Goal: Book appointment/travel/reservation

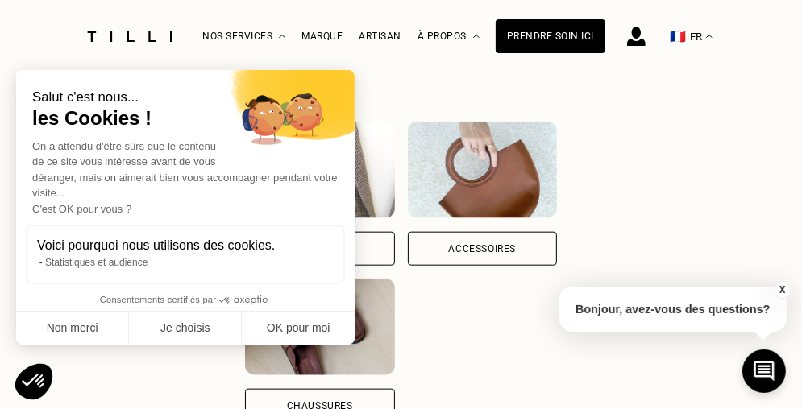
scroll to position [1100, 0]
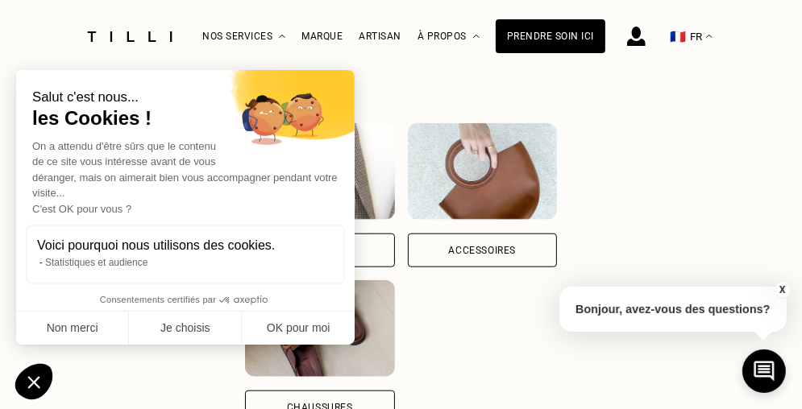
click at [475, 246] on div "Accessoires" at bounding box center [482, 251] width 68 height 10
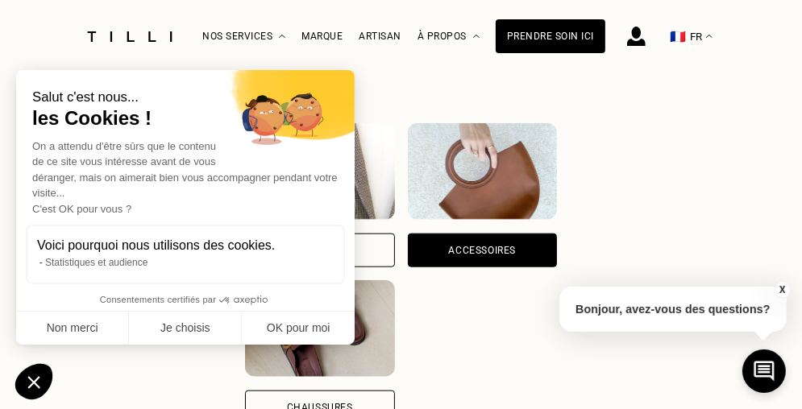
scroll to position [0, 11]
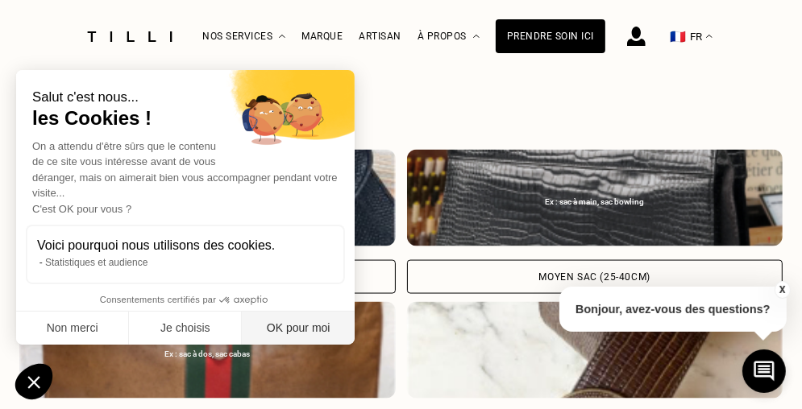
click at [285, 321] on button "OK pour moi" at bounding box center [298, 329] width 113 height 34
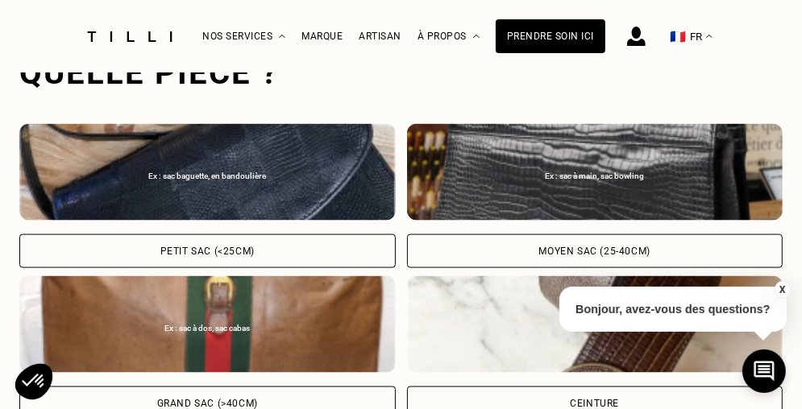
scroll to position [1500, 0]
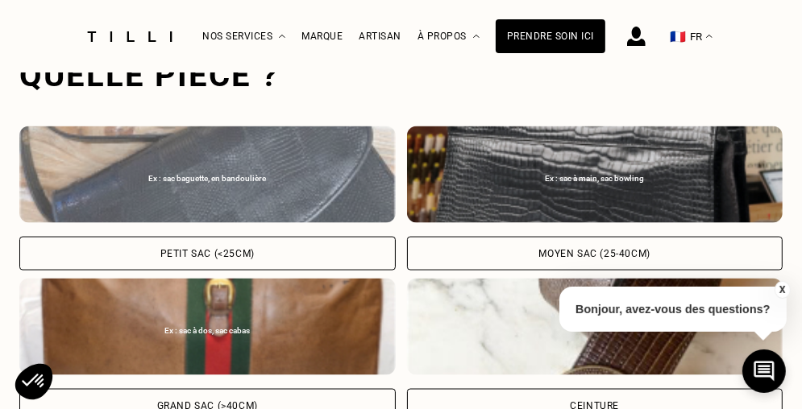
click at [250, 221] on div "Ex : sac baguette, en bandoulière Petit sac (<25cm)" at bounding box center [207, 198] width 376 height 144
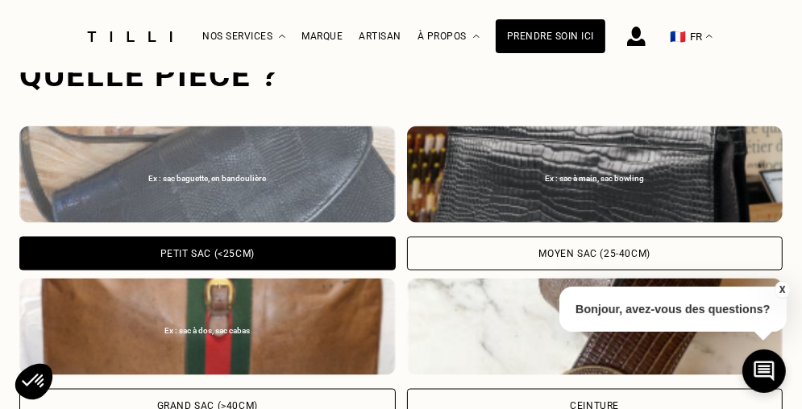
scroll to position [2026, 0]
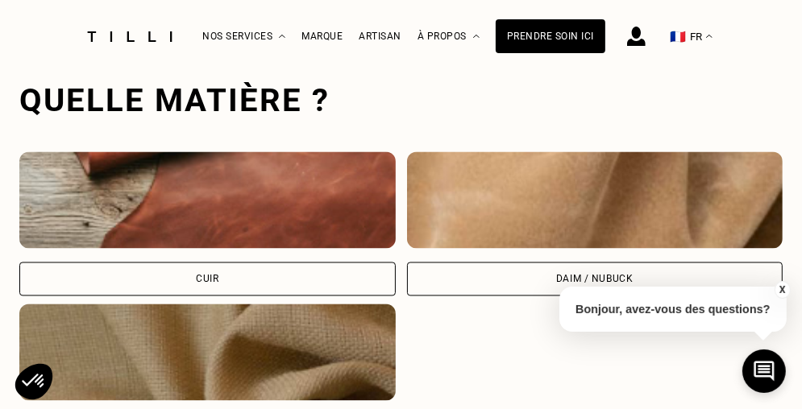
click at [265, 262] on div "Cuir" at bounding box center [207, 279] width 376 height 34
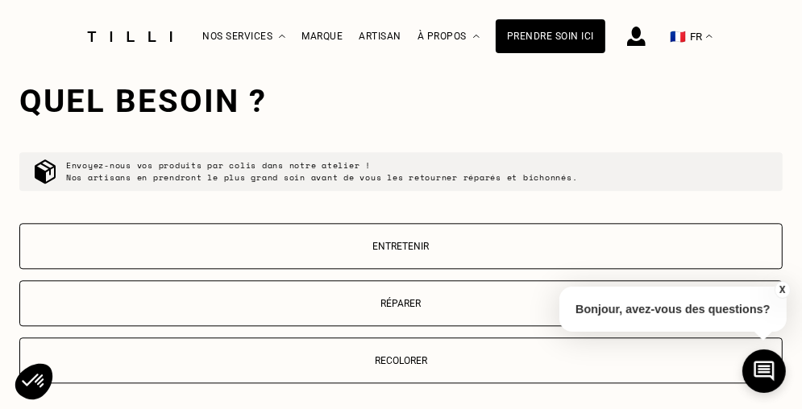
scroll to position [2464, 0]
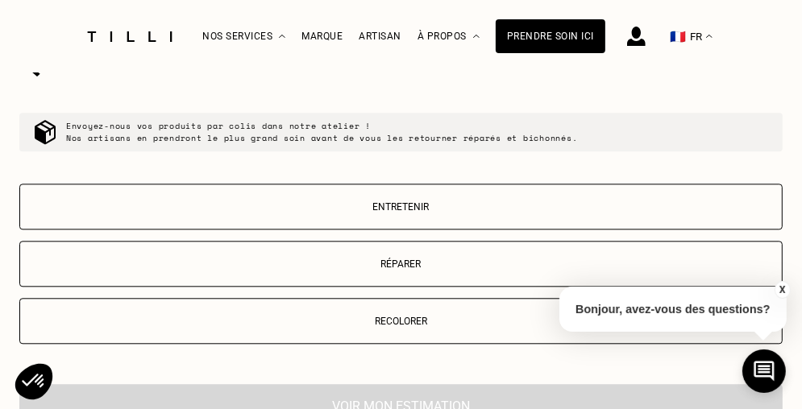
click at [404, 259] on p "Réparer" at bounding box center [400, 264] width 745 height 11
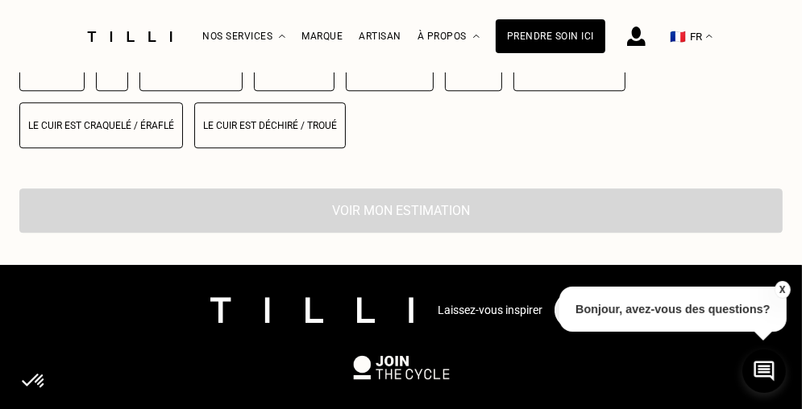
scroll to position [2748, 0]
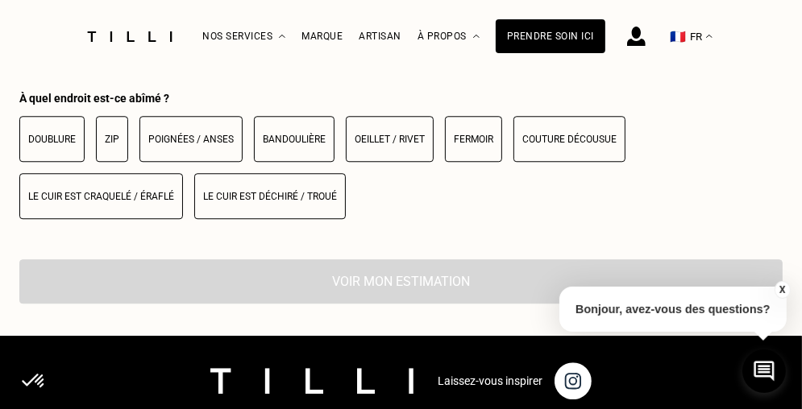
click at [456, 131] on button "Fermoir" at bounding box center [473, 139] width 57 height 46
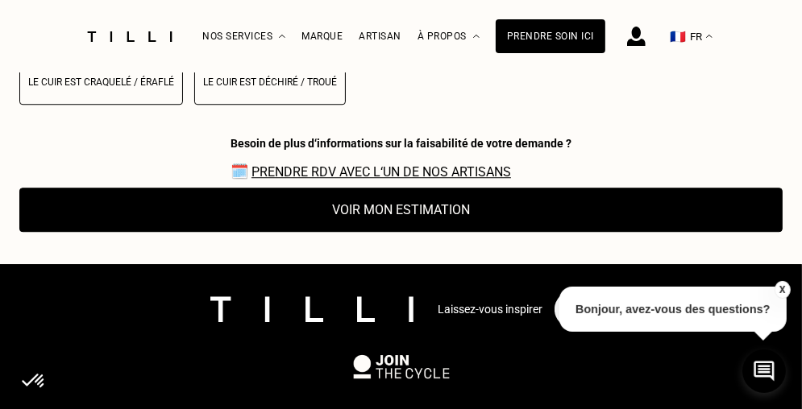
scroll to position [2720, 0]
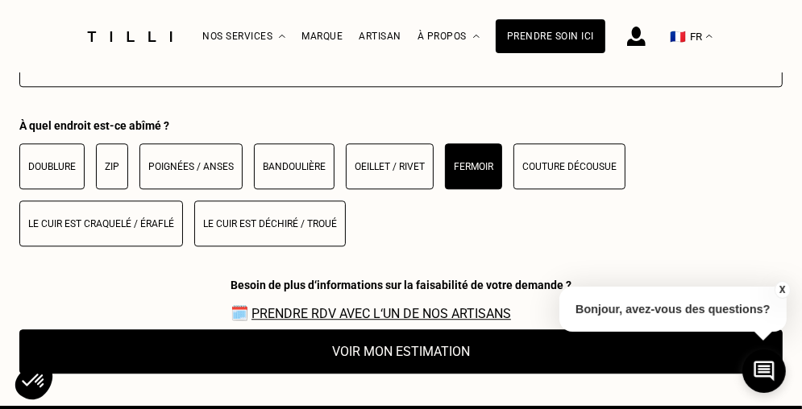
click at [383, 346] on button "Voir mon estimation" at bounding box center [400, 351] width 763 height 44
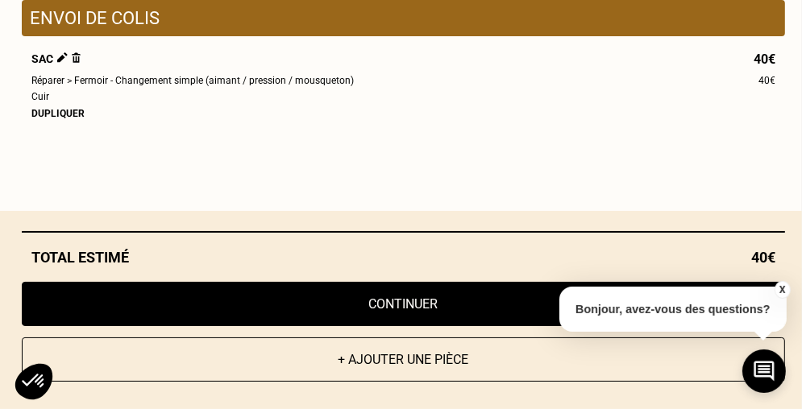
scroll to position [2797, 0]
click at [396, 311] on button "Continuer" at bounding box center [403, 304] width 763 height 44
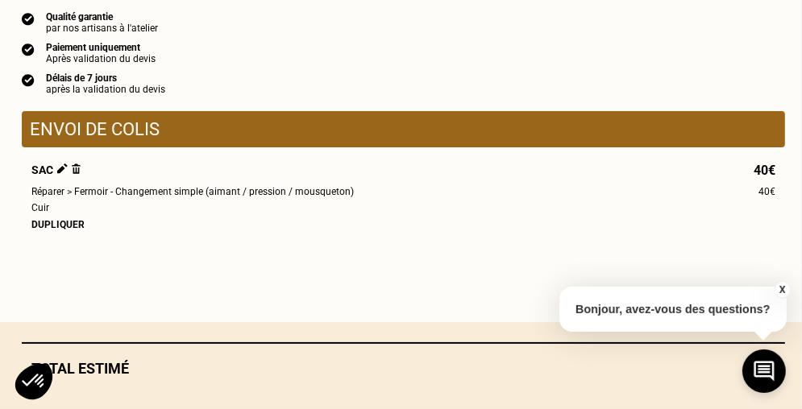
scroll to position [1703, 0]
select select "FR"
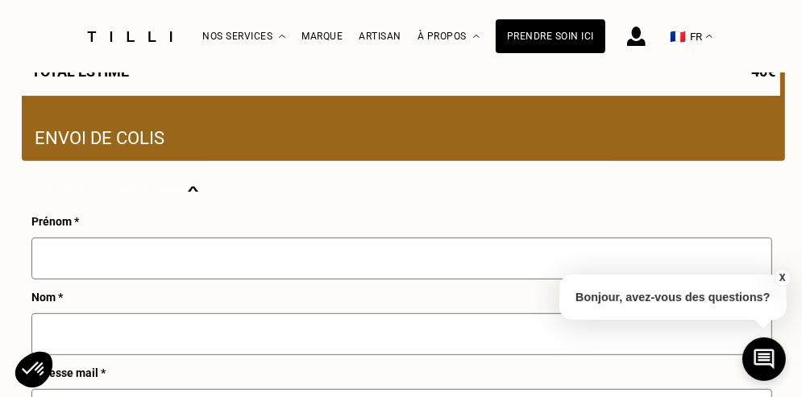
scroll to position [391, 0]
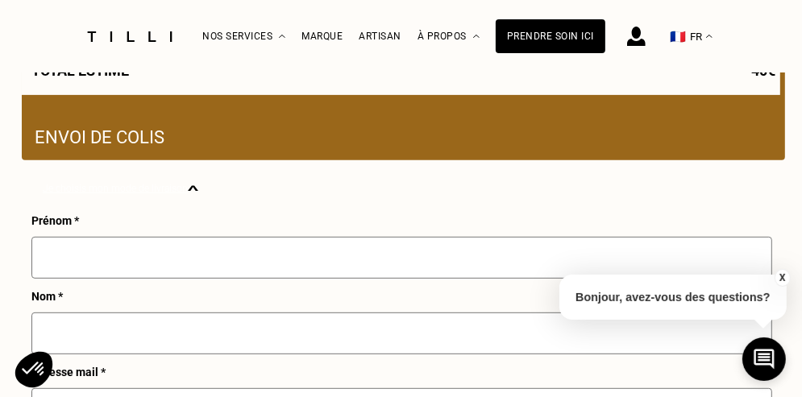
click at [400, 265] on input "text" at bounding box center [401, 258] width 740 height 42
type input "[PERSON_NAME]"
type input "MARTINEAU"
type input "06 15 01 54 00"
type input "[STREET_ADDRESS]"
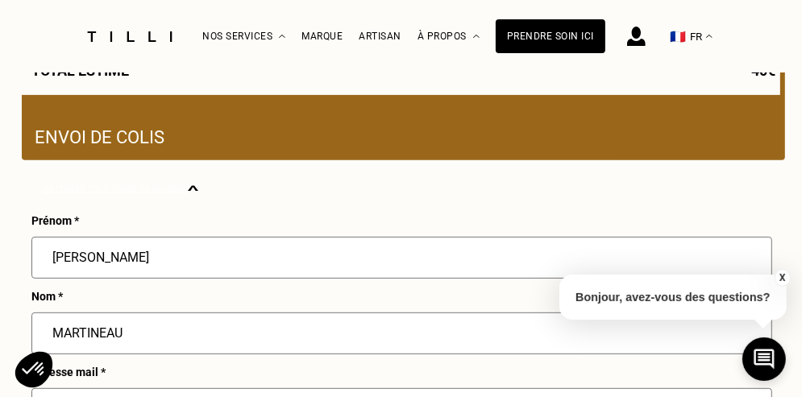
type input "95100"
type input "Argenteuil"
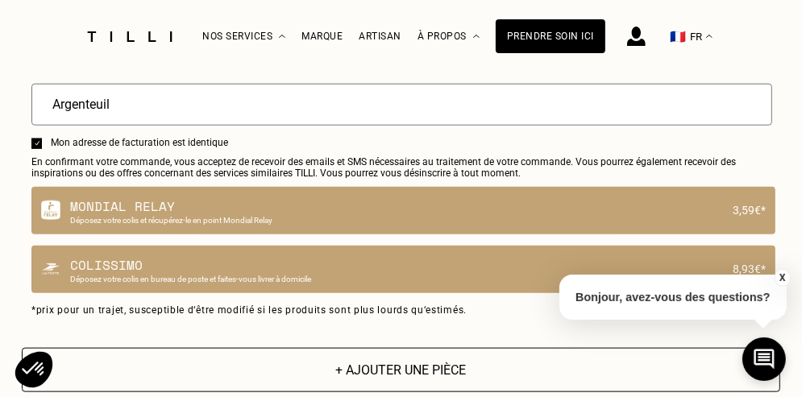
scroll to position [1169, 0]
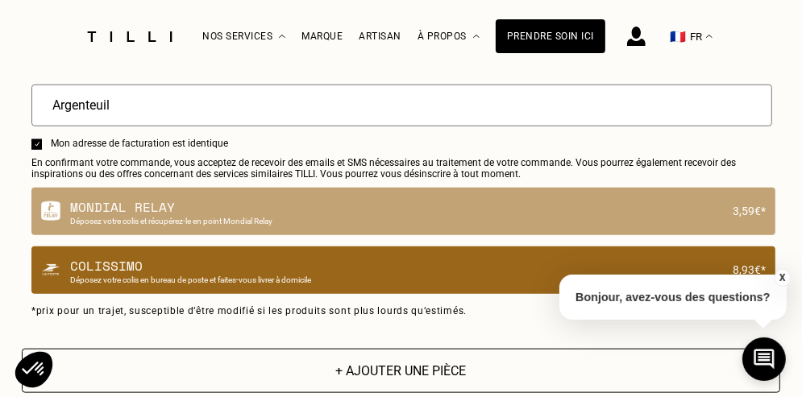
click at [206, 276] on p "Colissimo" at bounding box center [396, 265] width 653 height 19
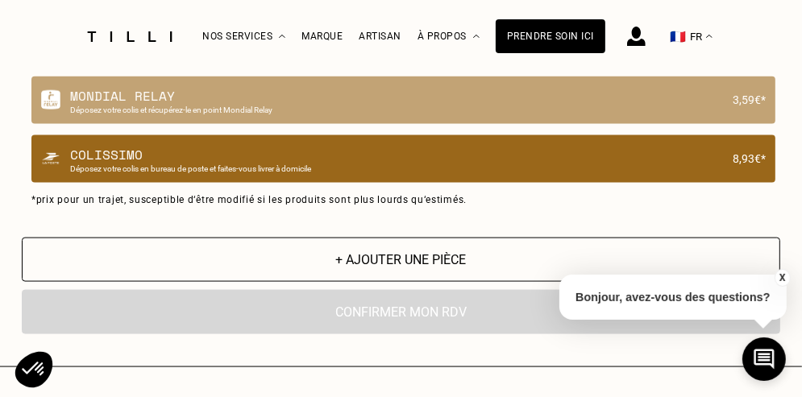
scroll to position [1421, 0]
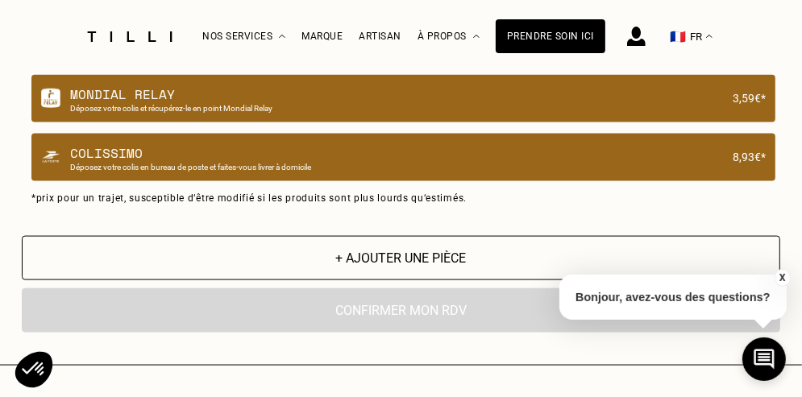
click at [231, 96] on p "Mondial Relay" at bounding box center [396, 94] width 653 height 19
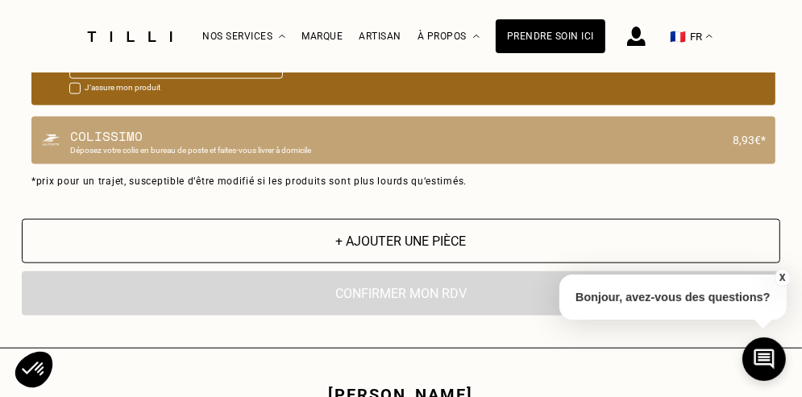
scroll to position [1341, 0]
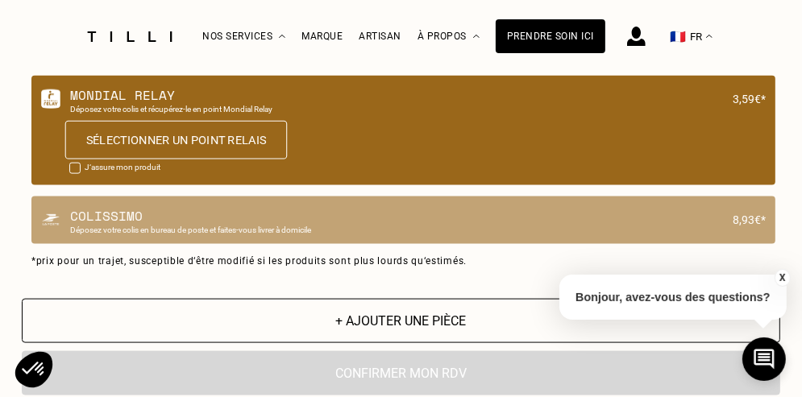
click at [181, 147] on button "Sélectionner un point relais" at bounding box center [176, 140] width 222 height 39
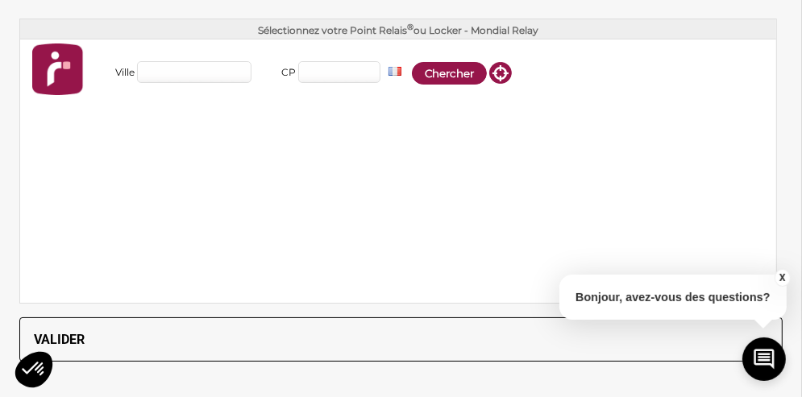
click at [168, 79] on input "Ville" at bounding box center [194, 72] width 114 height 22
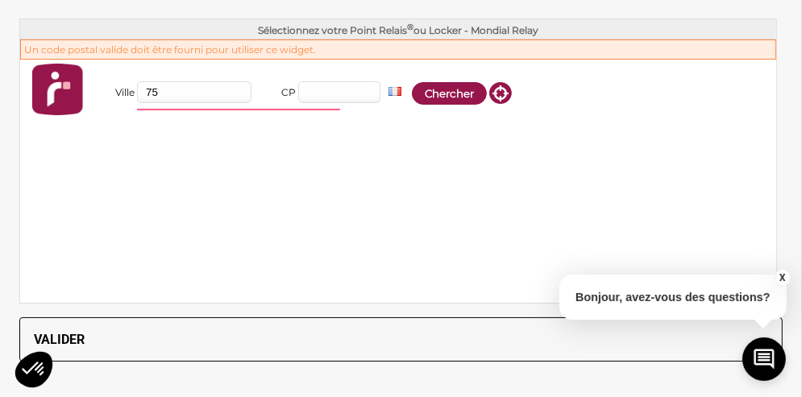
type input "7"
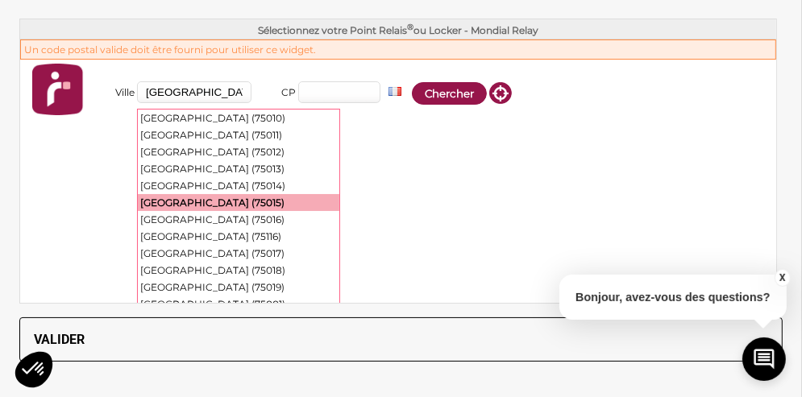
click at [172, 194] on div "[GEOGRAPHIC_DATA] (75015)" at bounding box center [238, 202] width 201 height 17
type input "[GEOGRAPHIC_DATA]"
type input "75015"
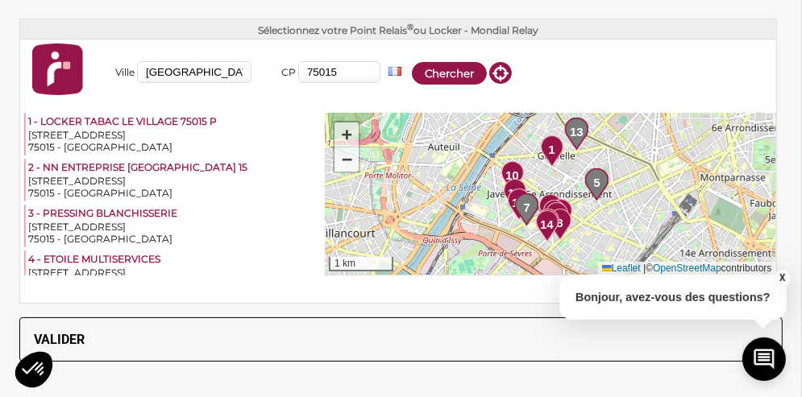
click at [334, 131] on link "+" at bounding box center [346, 134] width 24 height 25
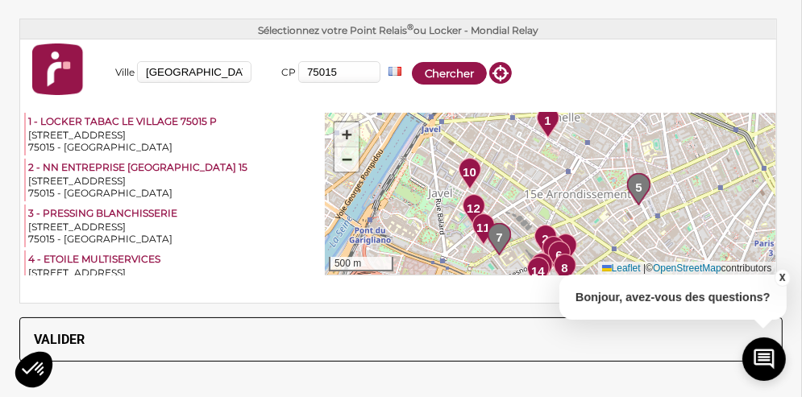
click at [334, 131] on link "+" at bounding box center [346, 134] width 24 height 25
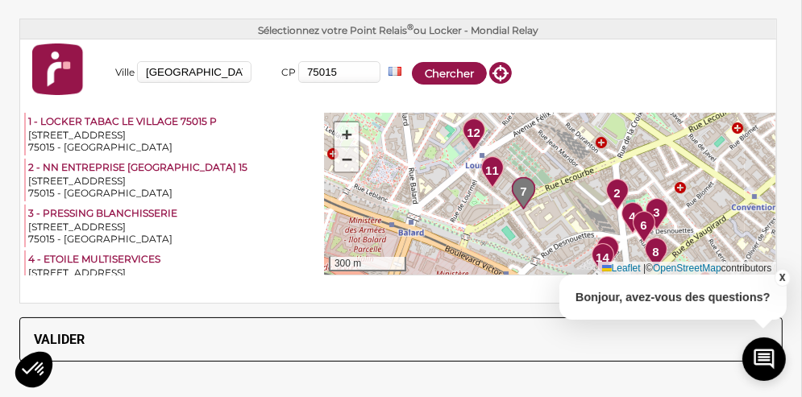
drag, startPoint x: 429, startPoint y: 218, endPoint x: 509, endPoint y: 111, distance: 132.9
click at [509, 113] on div "1 2 3 4 5 6 7 8 9 10 11 12 13 14 + − 300 m Leaflet | © OpenStreetMap contributo…" at bounding box center [550, 194] width 451 height 163
click at [485, 167] on span "11" at bounding box center [492, 171] width 14 height 19
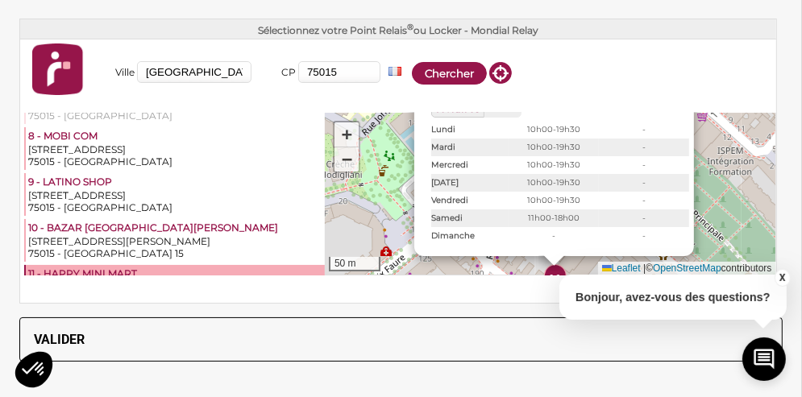
scroll to position [401, 0]
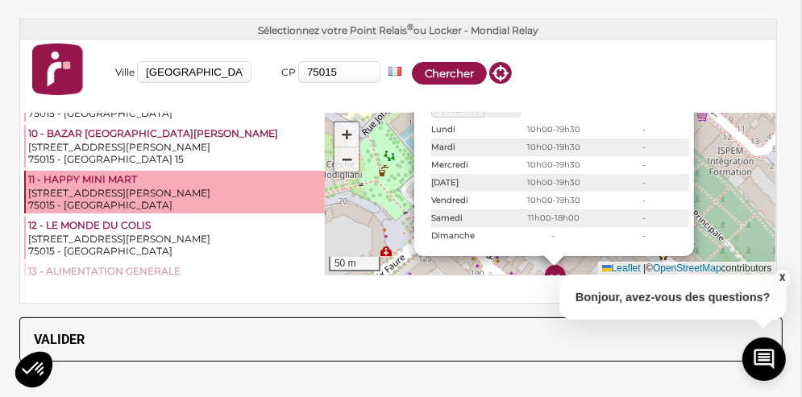
click at [185, 180] on div "11 - HAPPY MINI MART" at bounding box center [175, 180] width 294 height 14
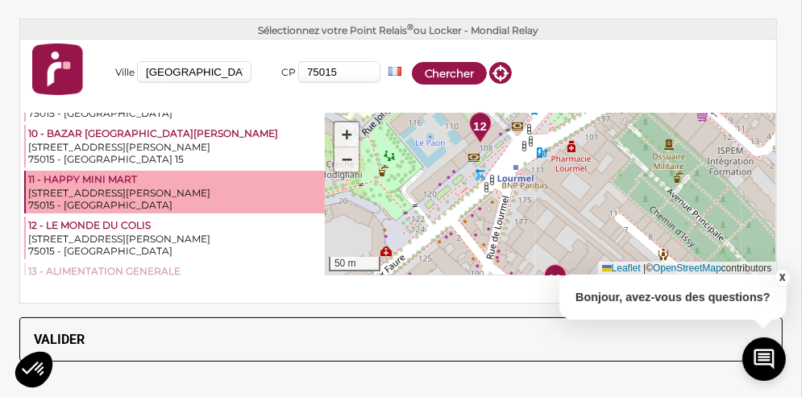
scroll to position [1473, 0]
click at [40, 331] on button "Valider" at bounding box center [400, 339] width 763 height 44
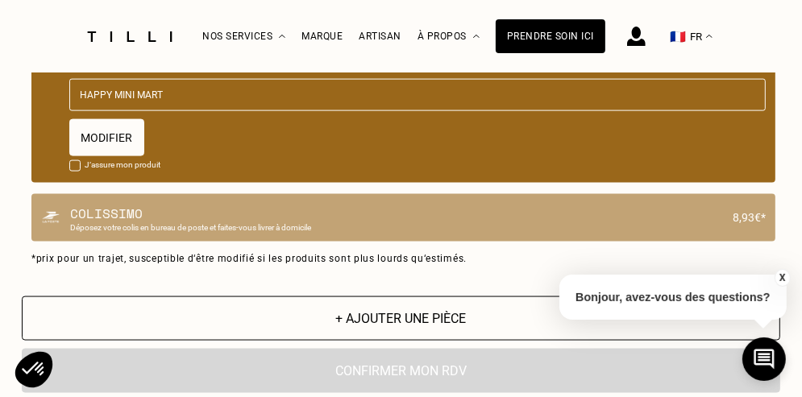
drag, startPoint x: 40, startPoint y: 331, endPoint x: 146, endPoint y: 293, distance: 112.1
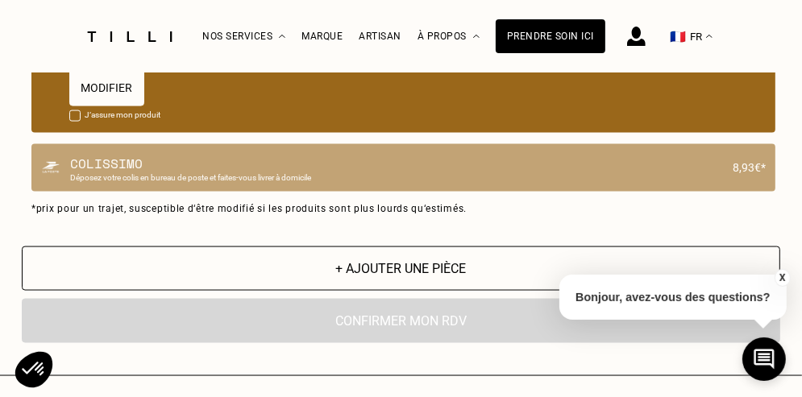
scroll to position [1524, 0]
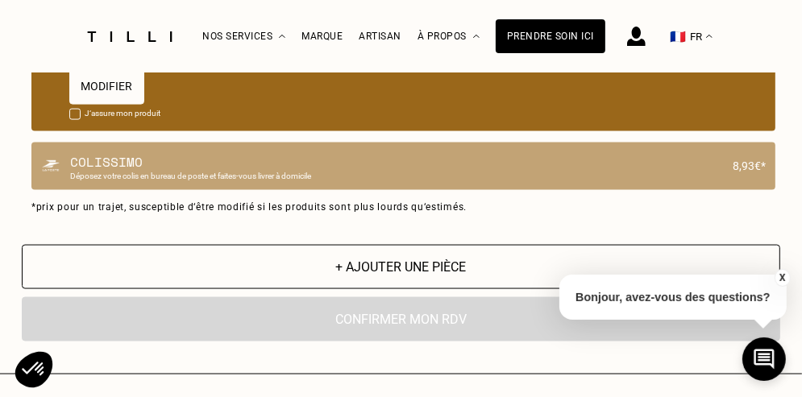
click at [409, 280] on button "+ Ajouter une pièce" at bounding box center [401, 267] width 758 height 44
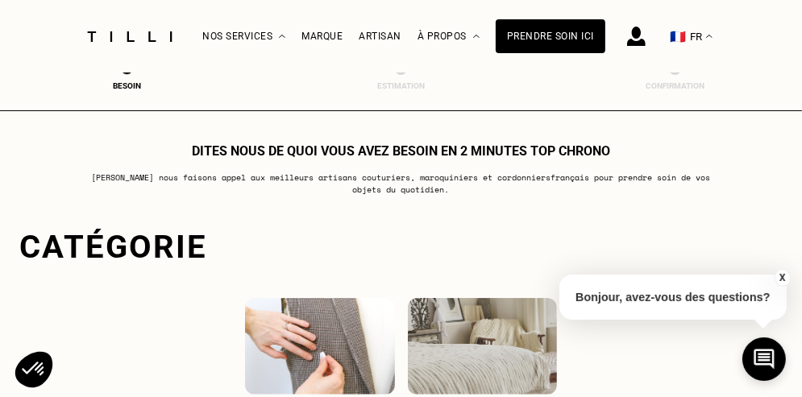
select select "FR"
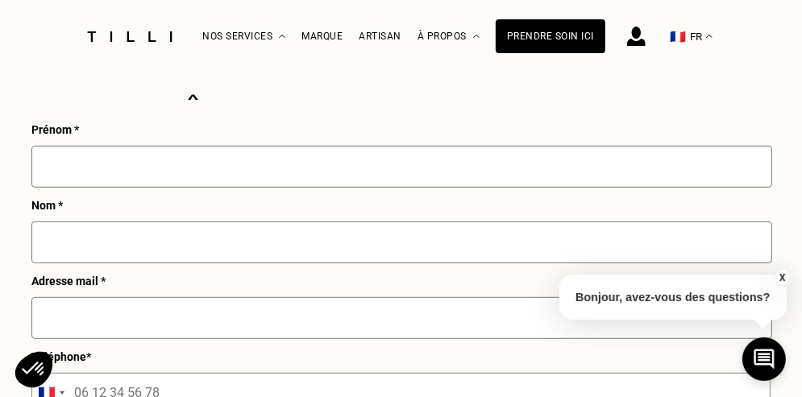
scroll to position [629, 0]
click at [184, 189] on input "text" at bounding box center [401, 168] width 740 height 42
type input "[PERSON_NAME]"
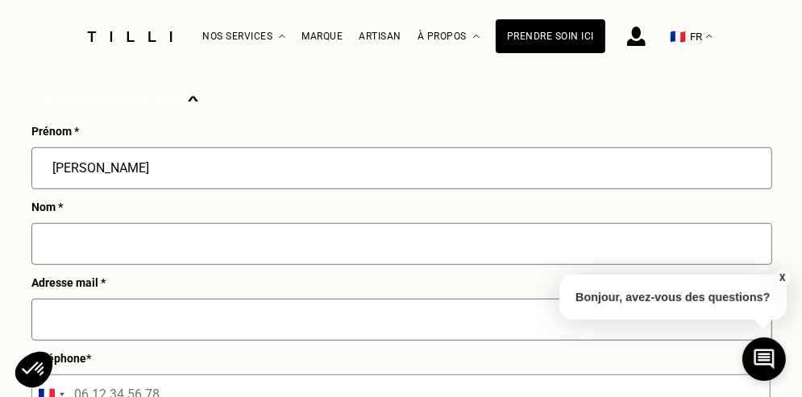
type input "MARTINEAU"
type input "06 15 01 54 00"
type input "[STREET_ADDRESS]"
type input "95100"
type input "Argenteuil"
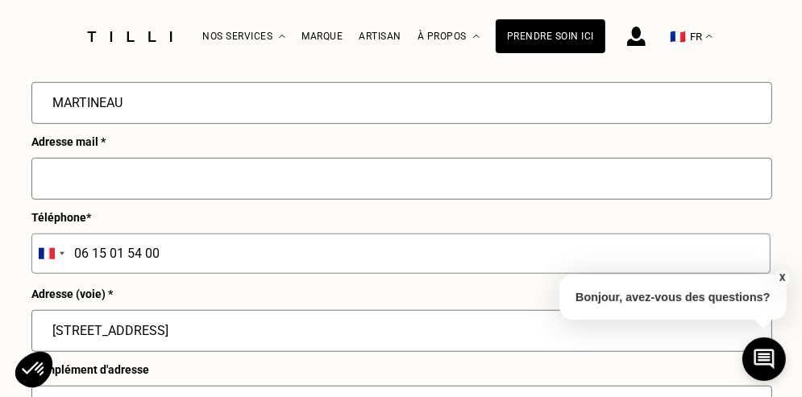
scroll to position [769, 0]
click at [178, 176] on input "text" at bounding box center [401, 180] width 740 height 42
type input "[EMAIL_ADDRESS][DOMAIN_NAME]"
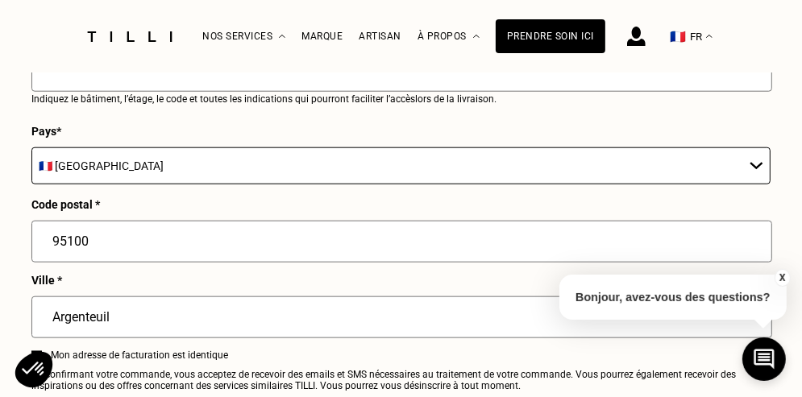
click at [176, 255] on input "95100" at bounding box center [401, 242] width 740 height 42
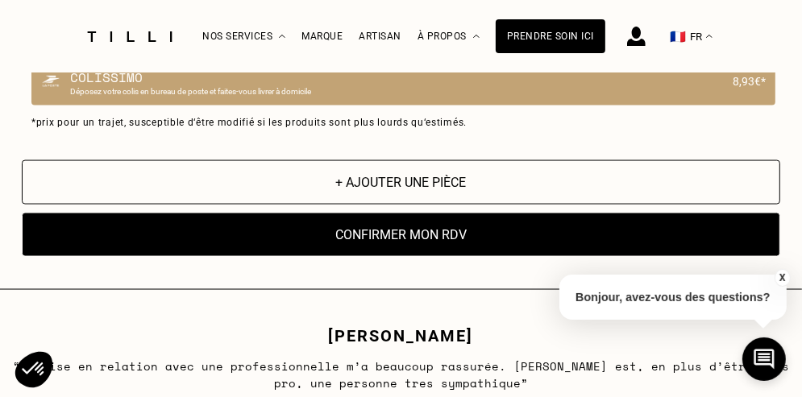
scroll to position [1610, 0]
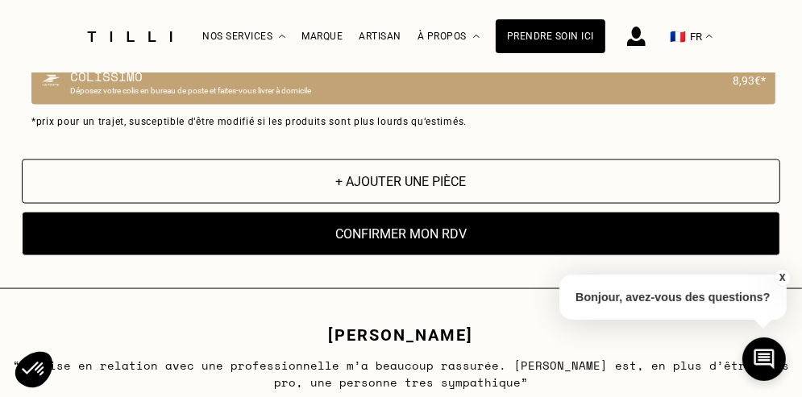
click at [363, 236] on button "Confirmer mon RDV" at bounding box center [401, 234] width 758 height 44
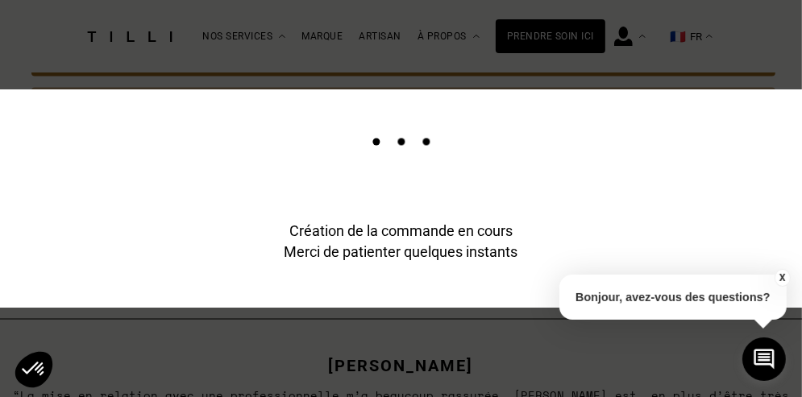
scroll to position [1641, 0]
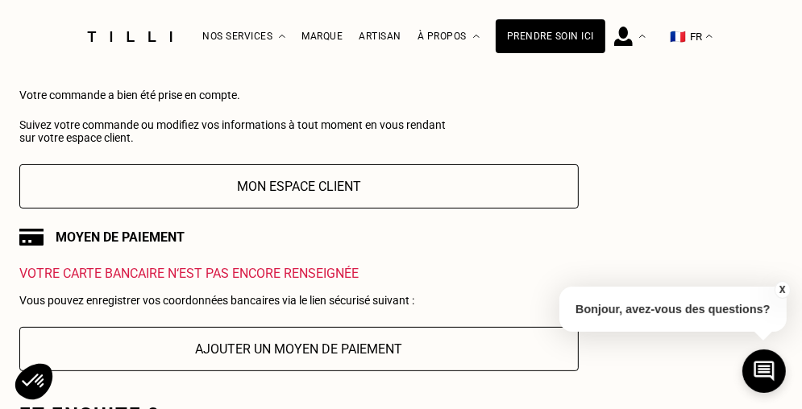
scroll to position [164, 0]
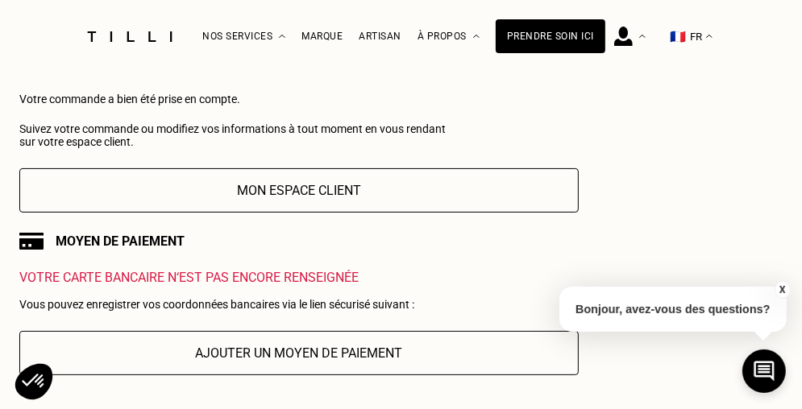
click at [329, 194] on button "Mon espace client" at bounding box center [298, 190] width 559 height 44
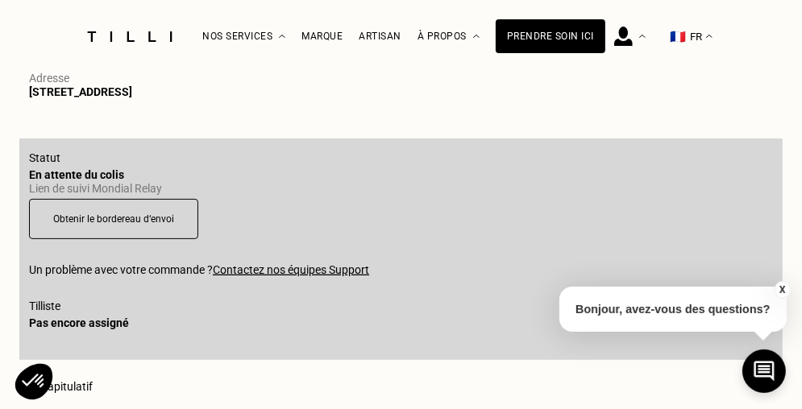
scroll to position [277, 0]
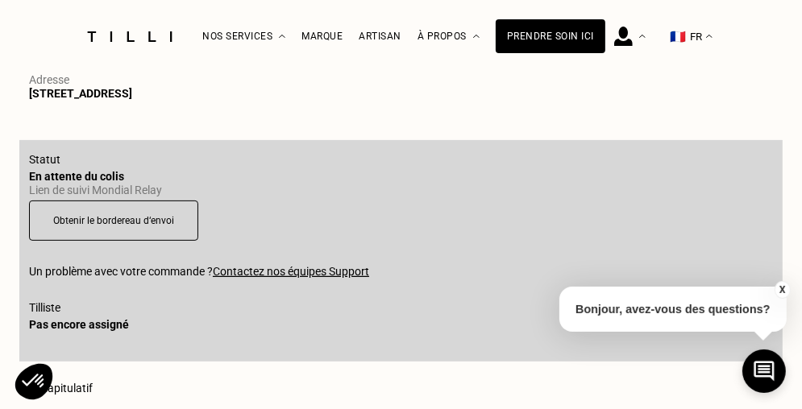
click at [126, 222] on button "Obtenir le bordereau d‘envoi" at bounding box center [113, 221] width 169 height 40
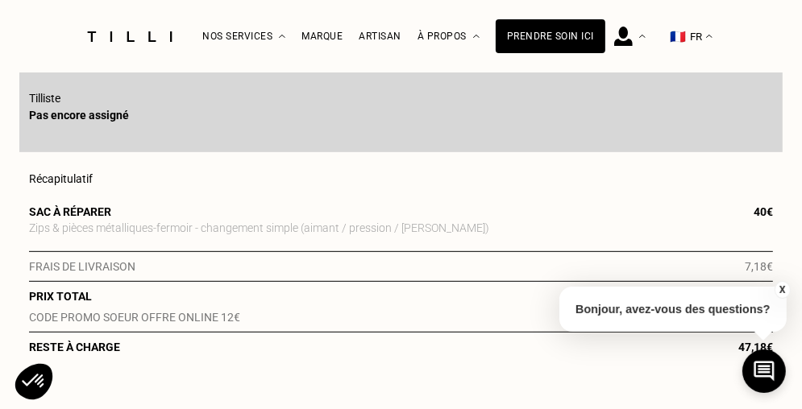
scroll to position [490, 0]
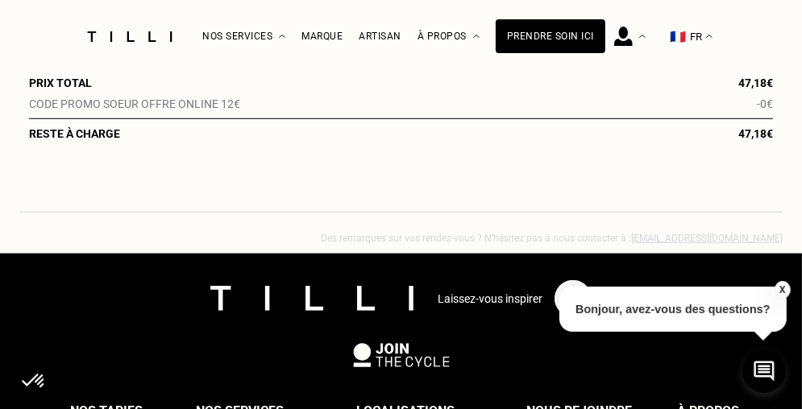
click at [323, 244] on p "Des remarques sur vos rendez-vous ? N’hésitez pas à nous contacter à : [EMAIL_A…" at bounding box center [400, 238] width 763 height 11
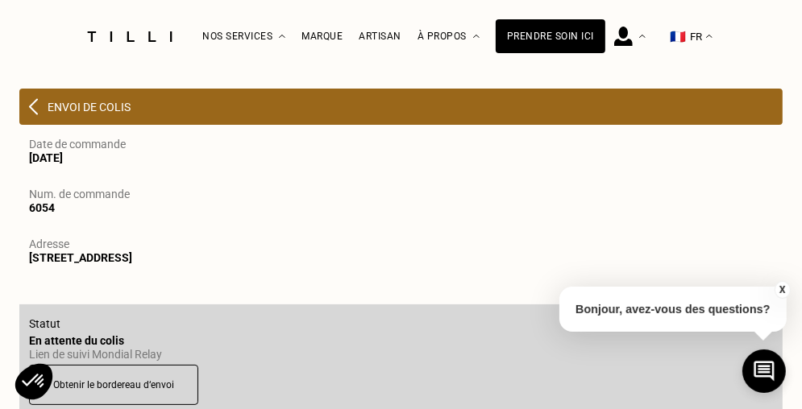
scroll to position [230, 0]
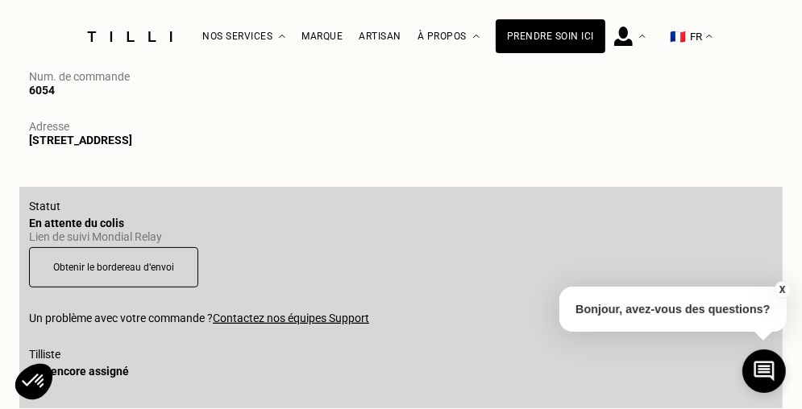
click at [93, 267] on button "Obtenir le bordereau d‘envoi" at bounding box center [113, 267] width 169 height 40
click at [74, 280] on button "Obtenir le bordereau d‘envoi" at bounding box center [113, 267] width 169 height 40
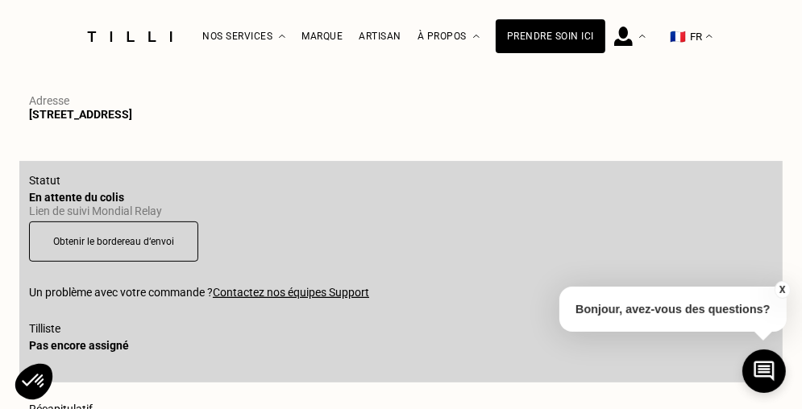
scroll to position [264, 0]
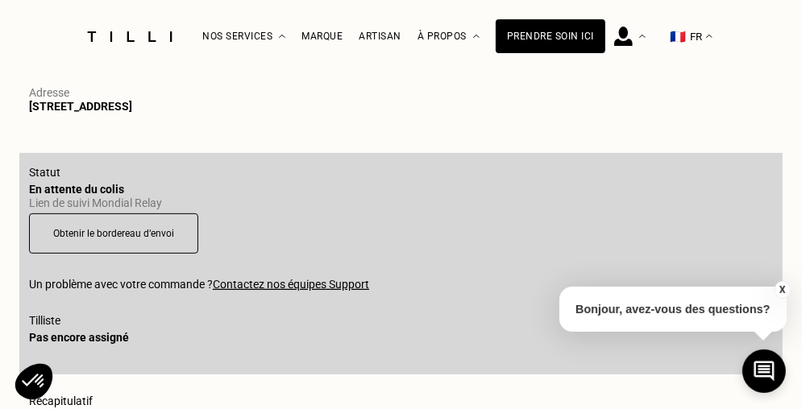
drag, startPoint x: 127, startPoint y: 229, endPoint x: 110, endPoint y: 230, distance: 17.7
click at [110, 230] on button "Obtenir le bordereau d‘envoi" at bounding box center [113, 233] width 169 height 40
drag, startPoint x: 812, startPoint y: 4, endPoint x: 300, endPoint y: 87, distance: 518.2
click at [300, 87] on div "Adresse" at bounding box center [410, 91] width 763 height 17
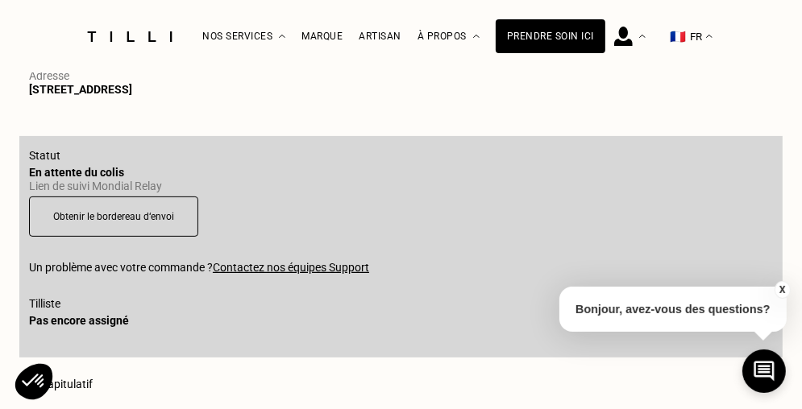
scroll to position [280, 0]
click at [77, 210] on button "Obtenir le bordereau d‘envoi" at bounding box center [113, 217] width 169 height 40
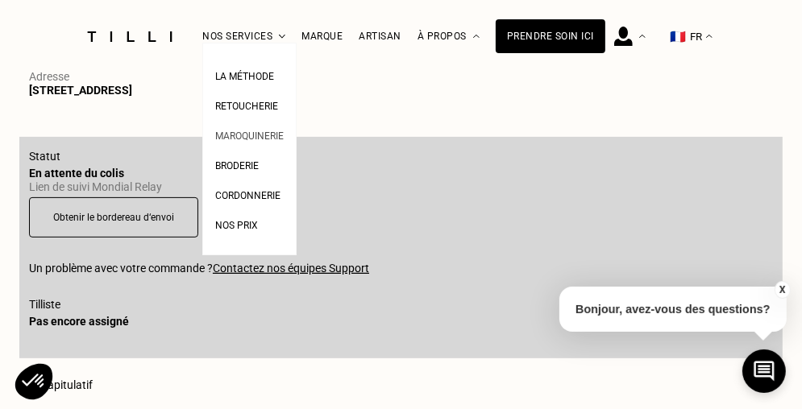
click at [255, 129] on link "Maroquinerie" at bounding box center [249, 134] width 68 height 17
